Goal: Navigation & Orientation: Find specific page/section

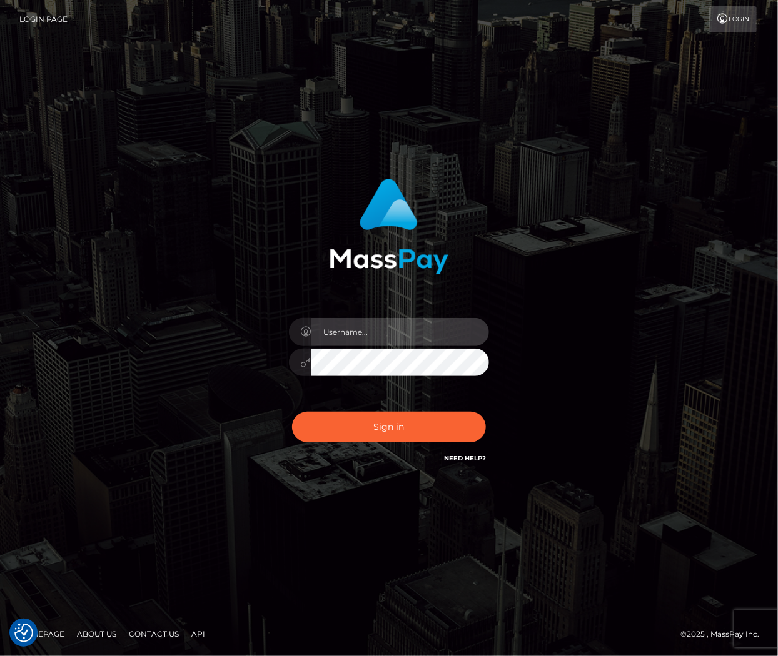
type input "mihaelat"
click at [421, 334] on input "mihaelat" at bounding box center [400, 332] width 178 height 28
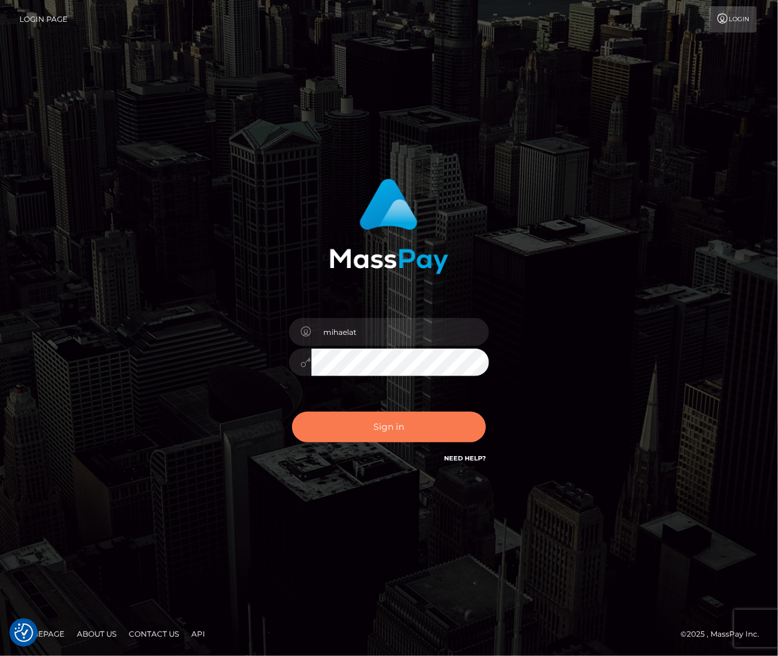
click at [396, 430] on button "Sign in" at bounding box center [389, 427] width 194 height 31
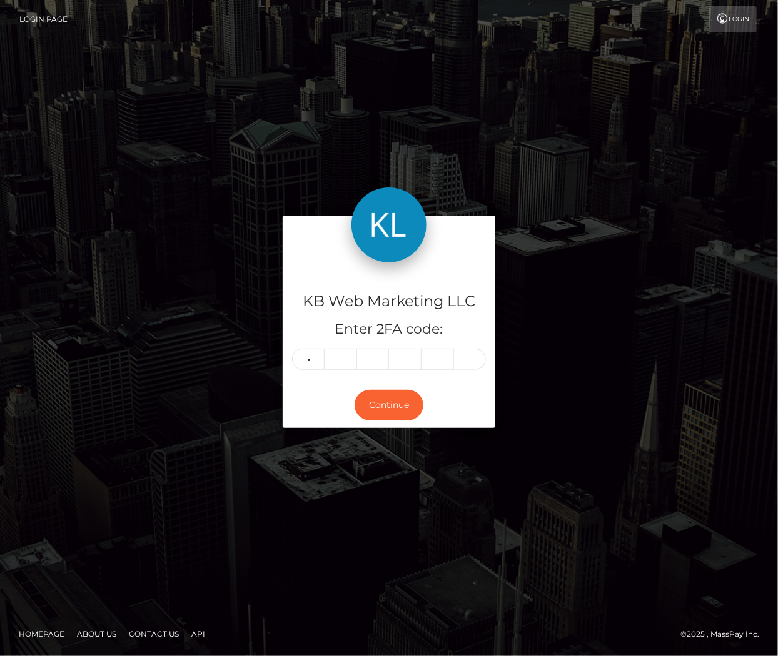
type input "6"
type input "4"
type input "5"
type input "4"
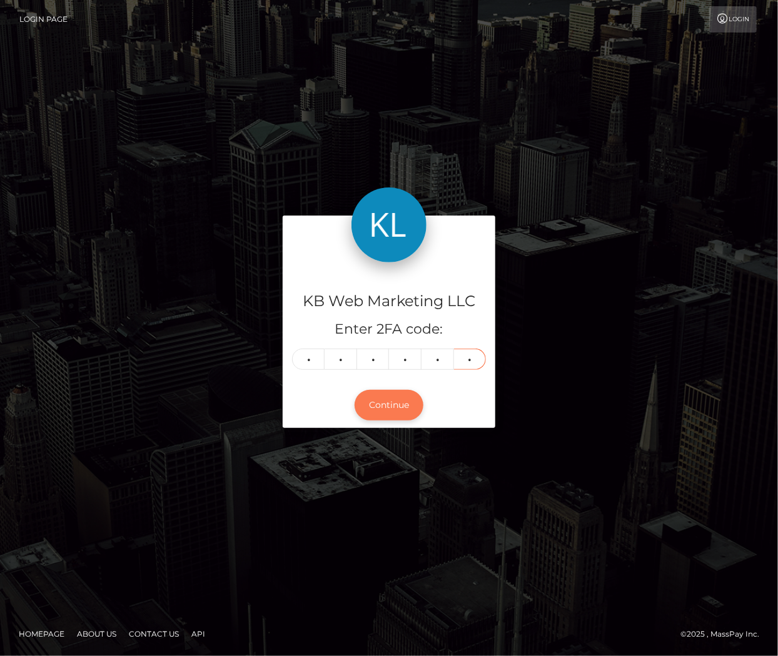
type input "8"
click at [388, 405] on button "Continue" at bounding box center [388, 405] width 69 height 31
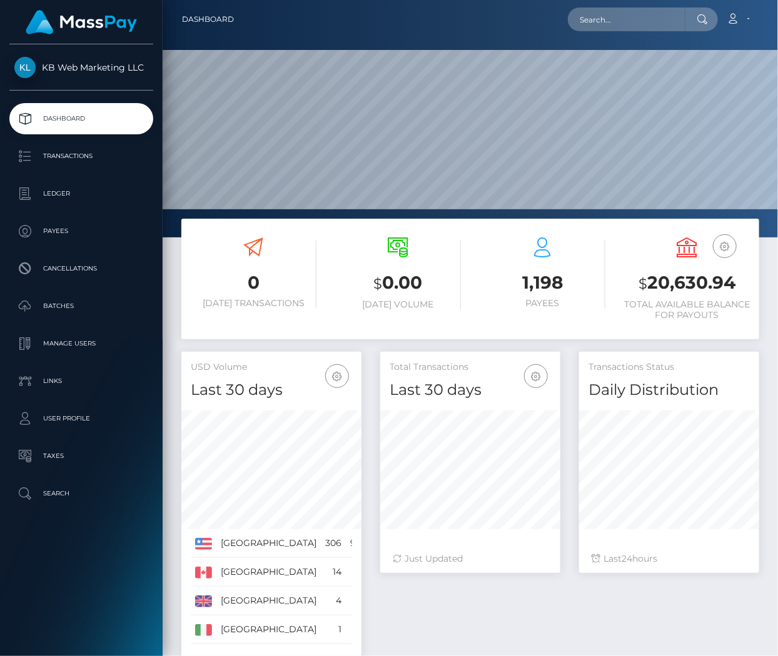
scroll to position [221, 180]
click at [68, 311] on p "Batches" at bounding box center [81, 306] width 134 height 19
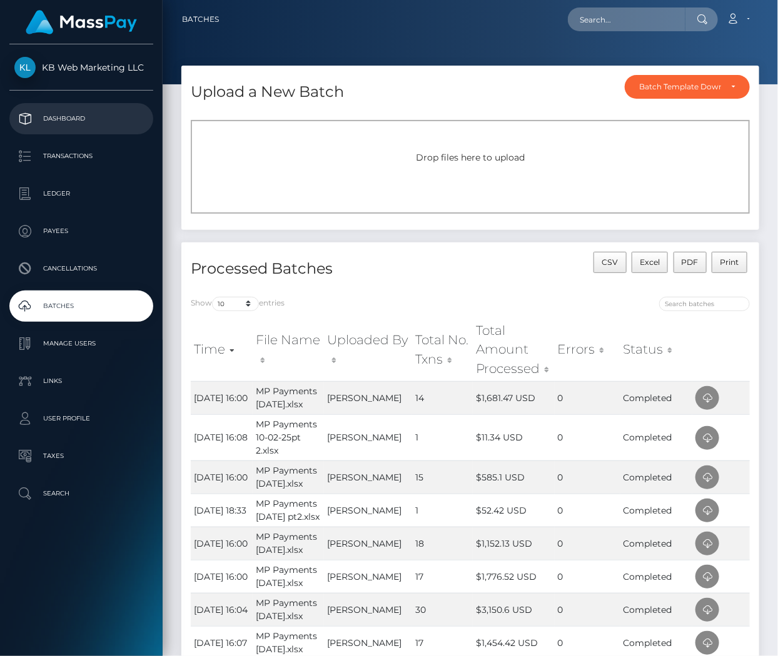
click at [54, 116] on p "Dashboard" at bounding box center [81, 118] width 134 height 19
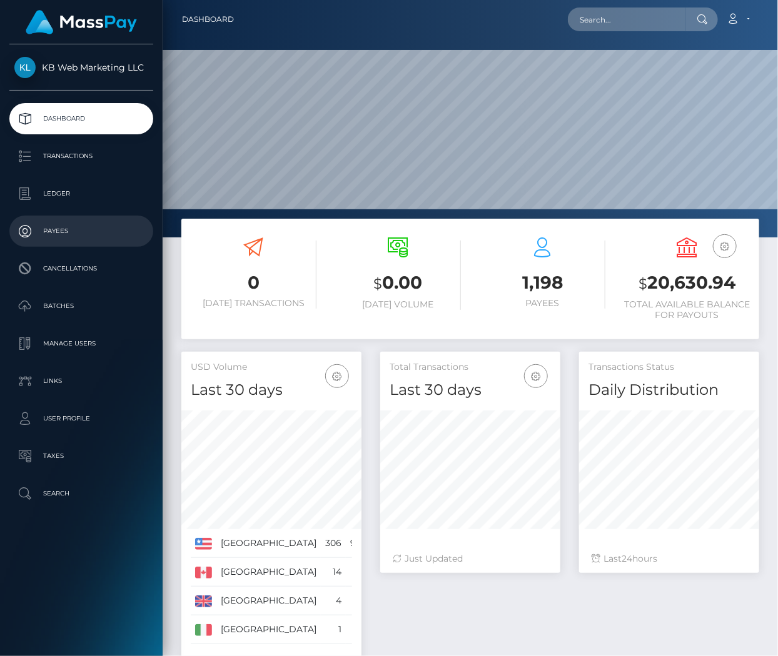
scroll to position [221, 180]
click at [413, 619] on div "Total Transactions Last 30 days Last 30 days Last 60 days Last 90 days 24" at bounding box center [570, 529] width 398 height 355
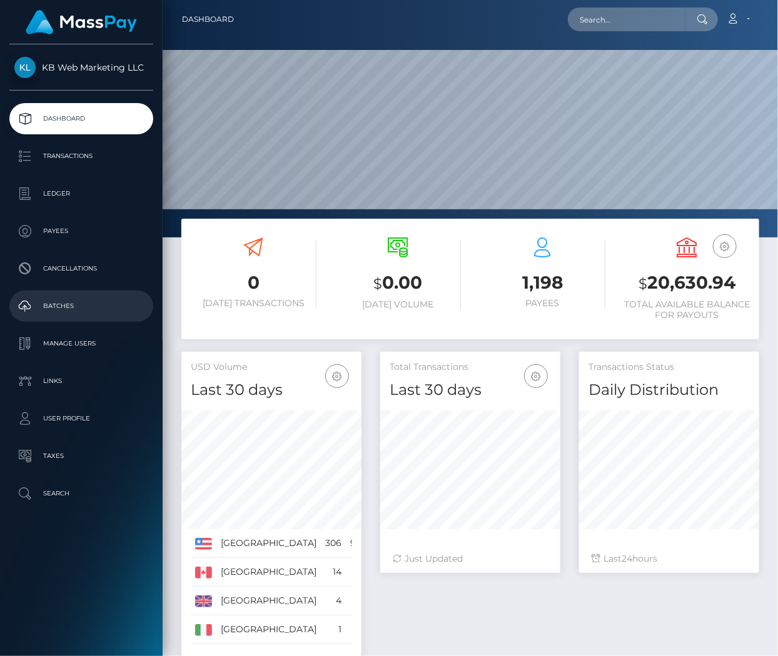
click at [58, 301] on p "Batches" at bounding box center [81, 306] width 134 height 19
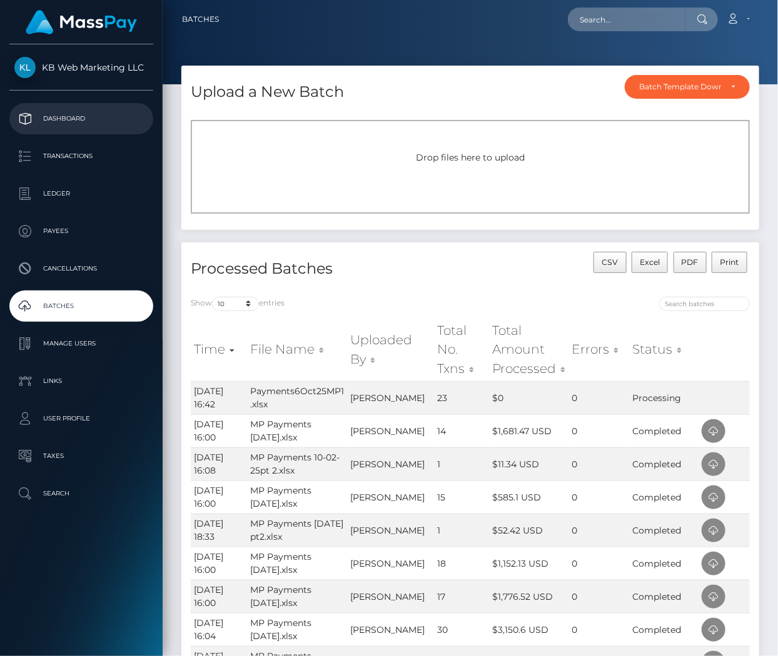
click at [61, 117] on p "Dashboard" at bounding box center [81, 118] width 134 height 19
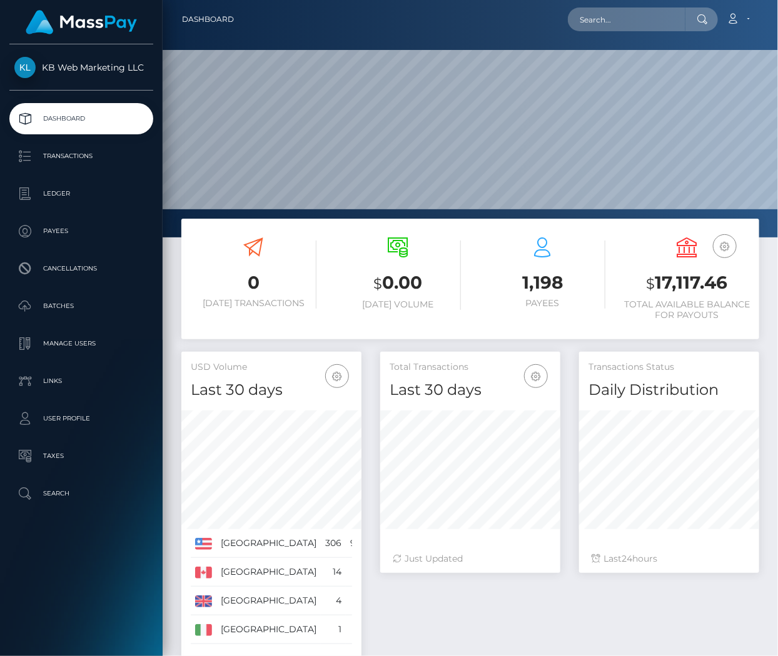
scroll to position [221, 180]
click at [64, 310] on p "Batches" at bounding box center [81, 306] width 134 height 19
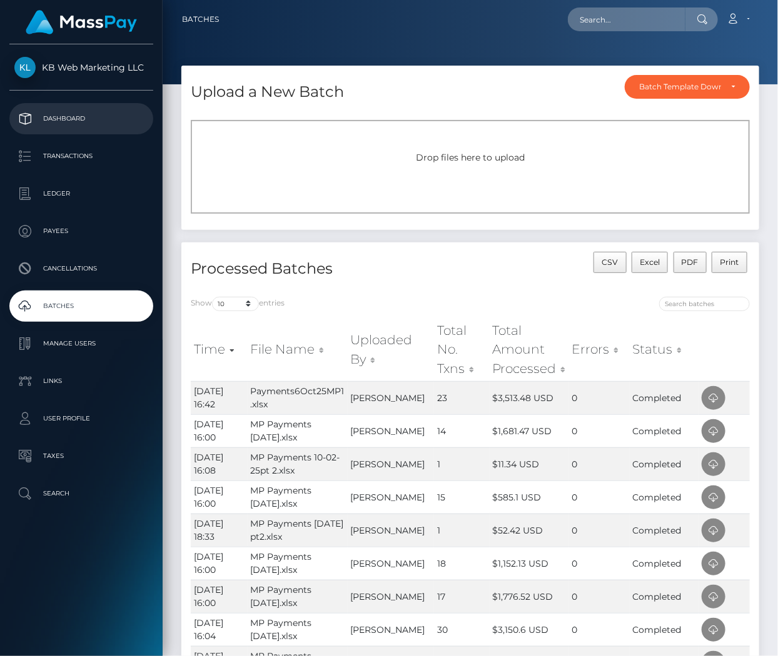
click at [91, 114] on p "Dashboard" at bounding box center [81, 118] width 134 height 19
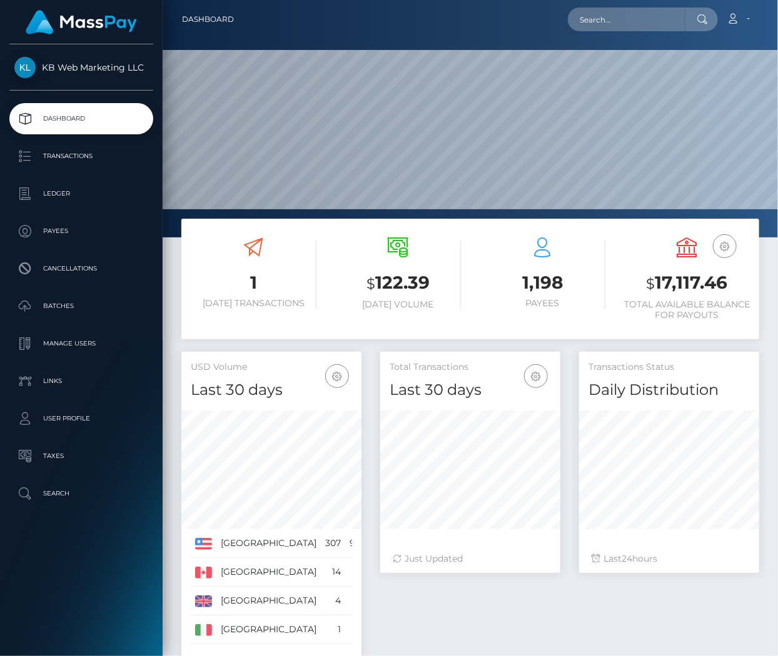
scroll to position [221, 180]
